Goal: Obtain resource: Obtain resource

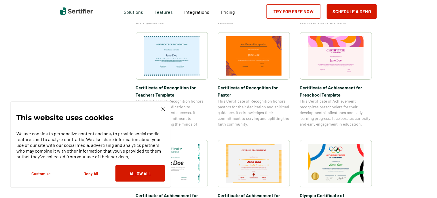
scroll to position [300, 0]
click at [163, 110] on img at bounding box center [162, 109] width 3 height 3
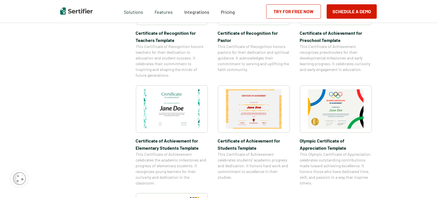
scroll to position [363, 0]
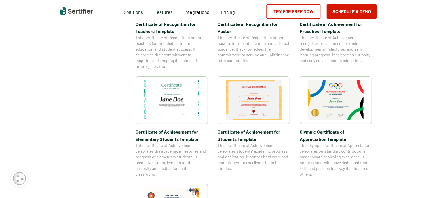
click at [178, 92] on img at bounding box center [172, 100] width 56 height 39
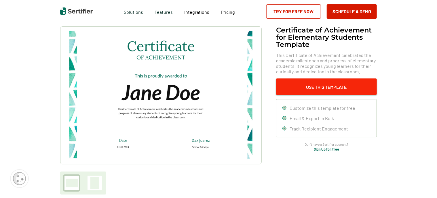
scroll to position [27, 0]
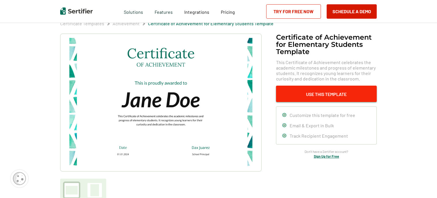
click at [316, 97] on button "Use This Template" at bounding box center [326, 94] width 101 height 16
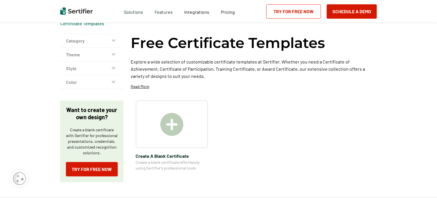
scroll to position [363, 0]
